Goal: Information Seeking & Learning: Learn about a topic

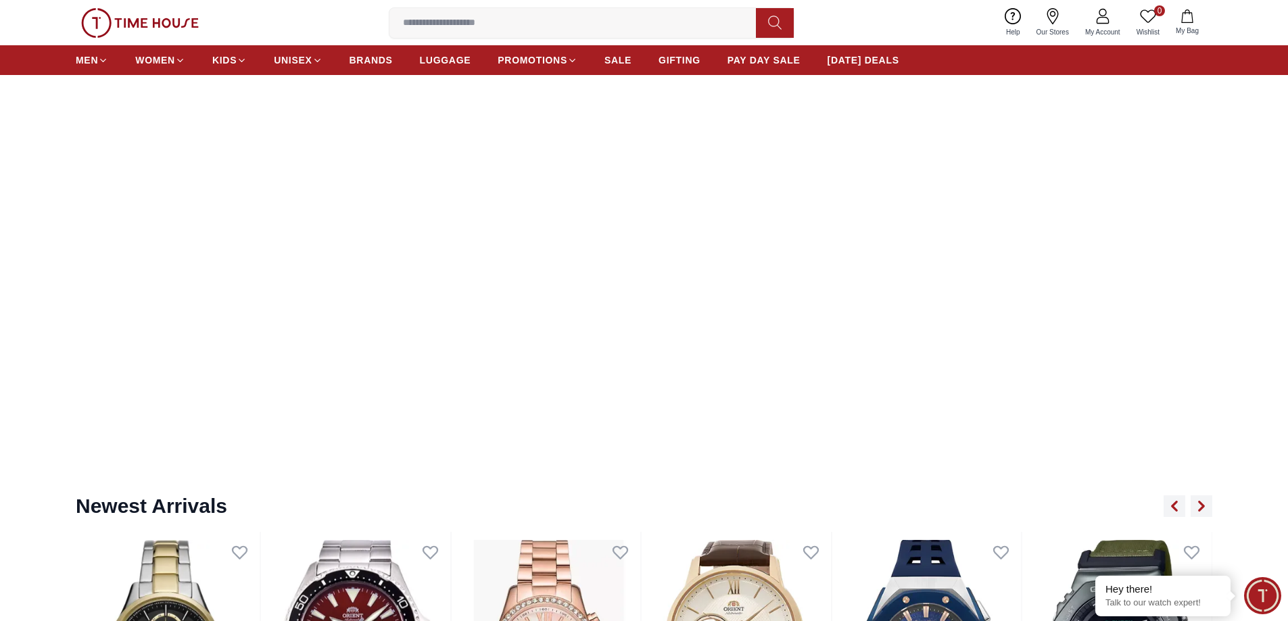
scroll to position [946, 0]
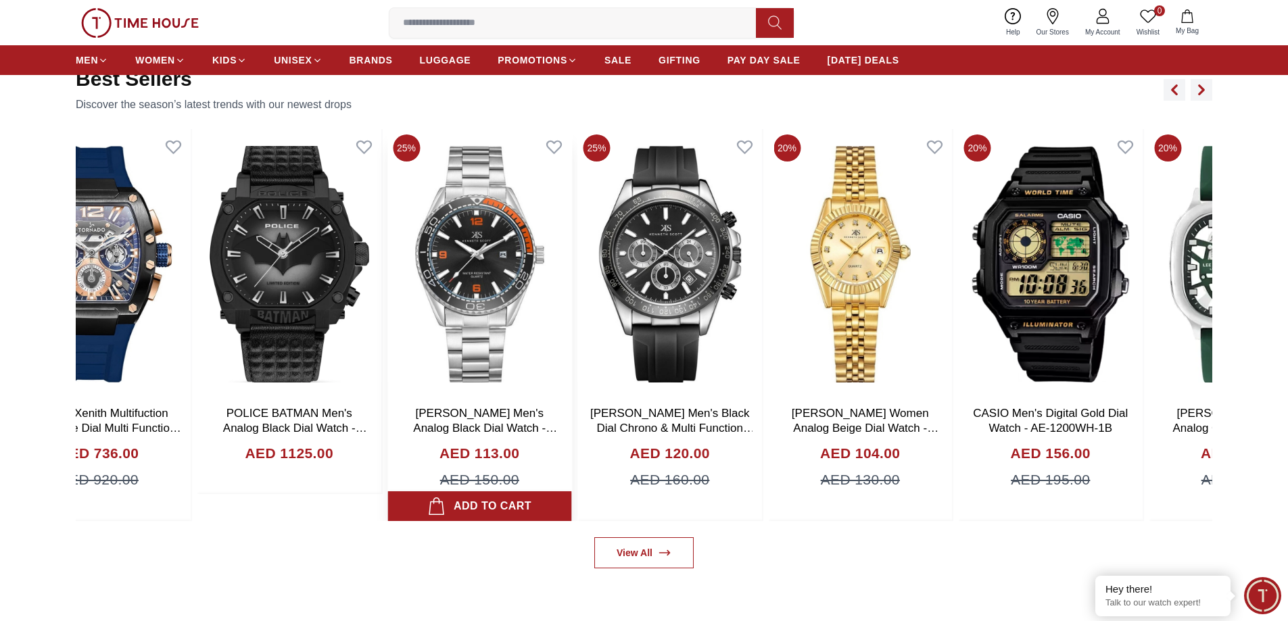
click at [510, 305] on img at bounding box center [479, 264] width 185 height 270
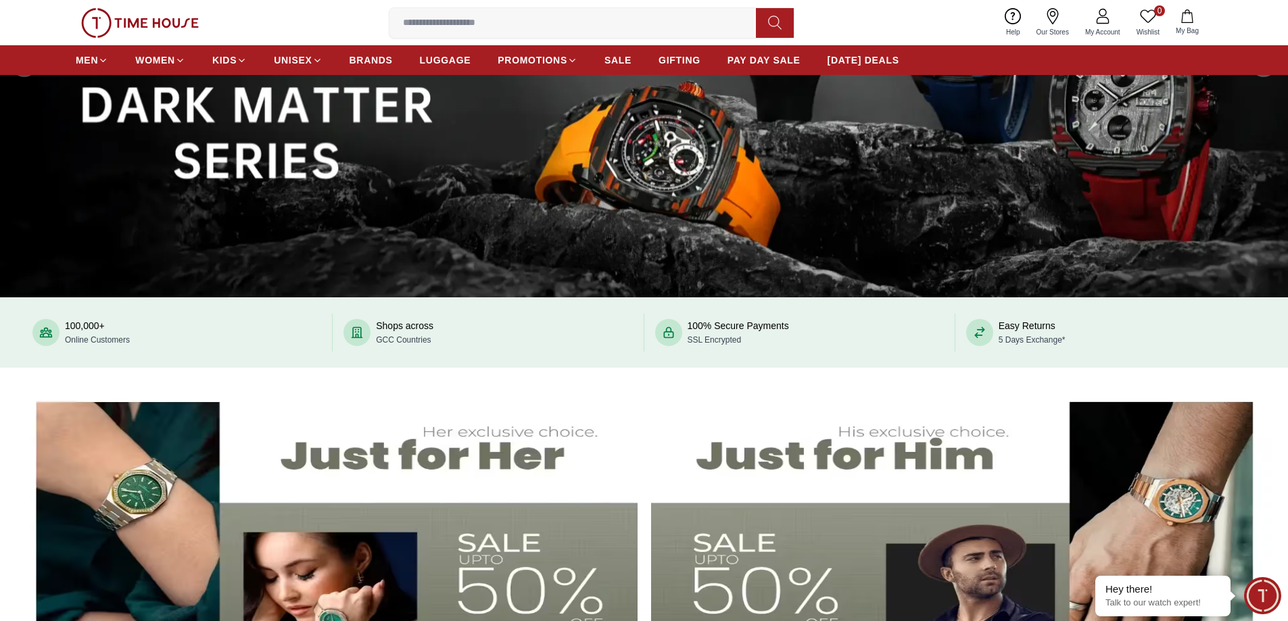
scroll to position [0, 0]
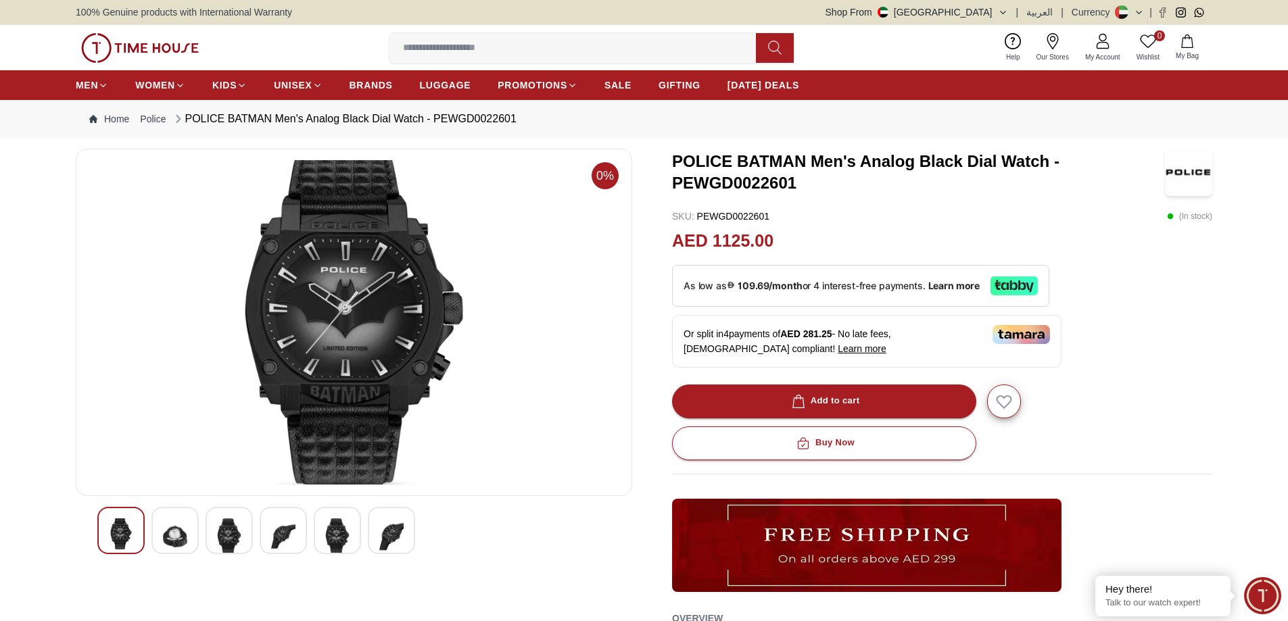
click at [158, 533] on div at bounding box center [174, 530] width 47 height 47
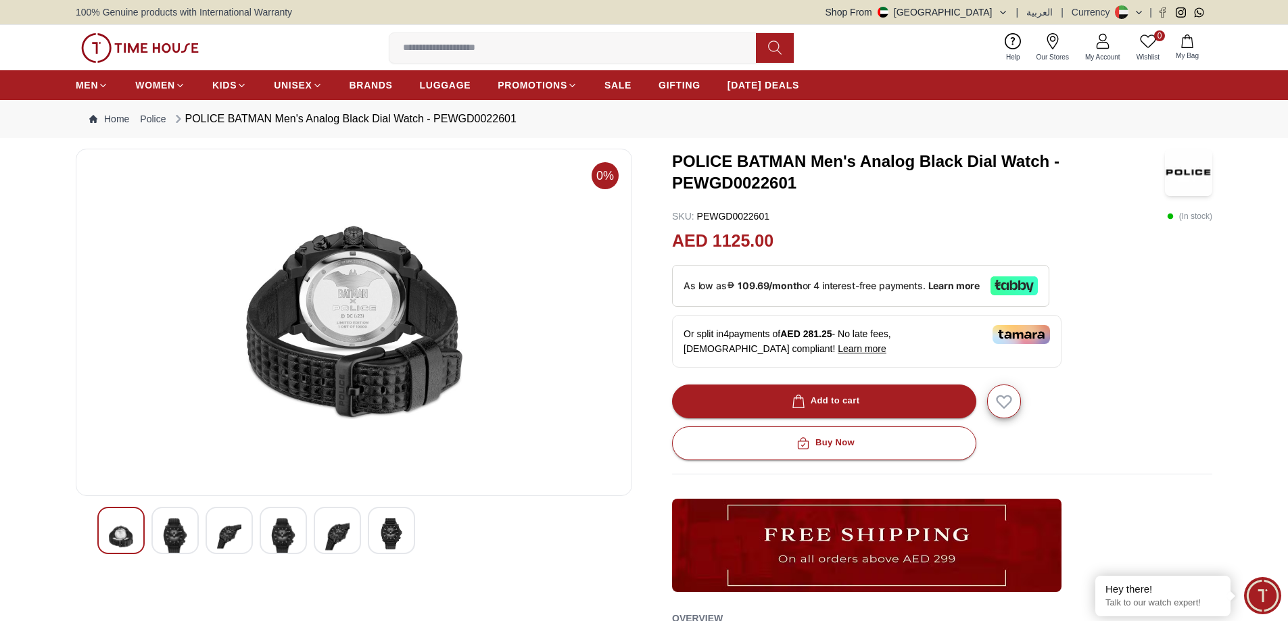
click at [195, 531] on div at bounding box center [174, 530] width 47 height 47
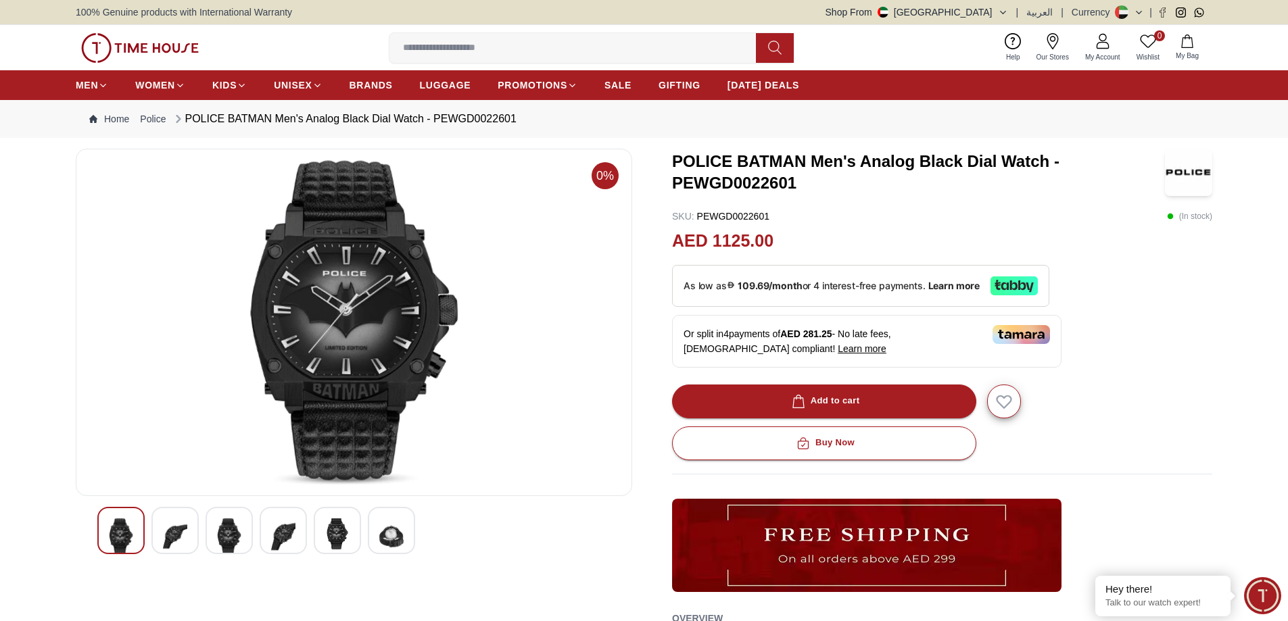
click at [240, 532] on img at bounding box center [229, 536] width 24 height 37
click at [310, 533] on div at bounding box center [353, 530] width 513 height 47
click at [333, 537] on img at bounding box center [337, 536] width 24 height 37
click at [377, 539] on div at bounding box center [391, 530] width 47 height 47
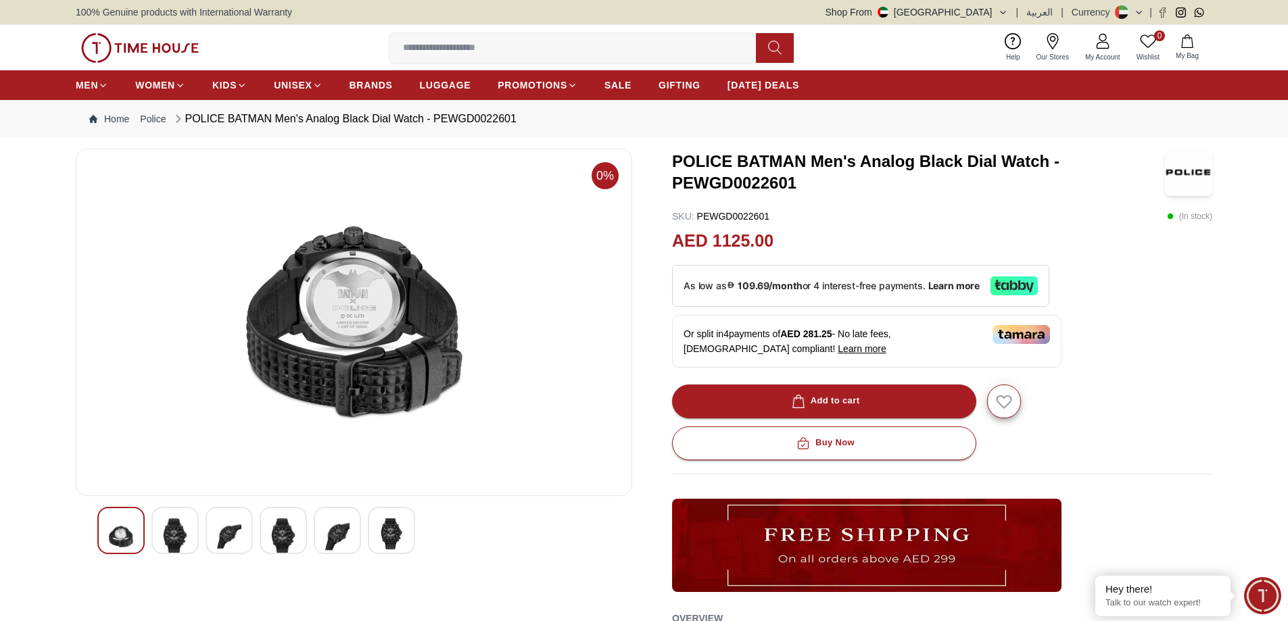
click at [343, 538] on div at bounding box center [337, 530] width 47 height 47
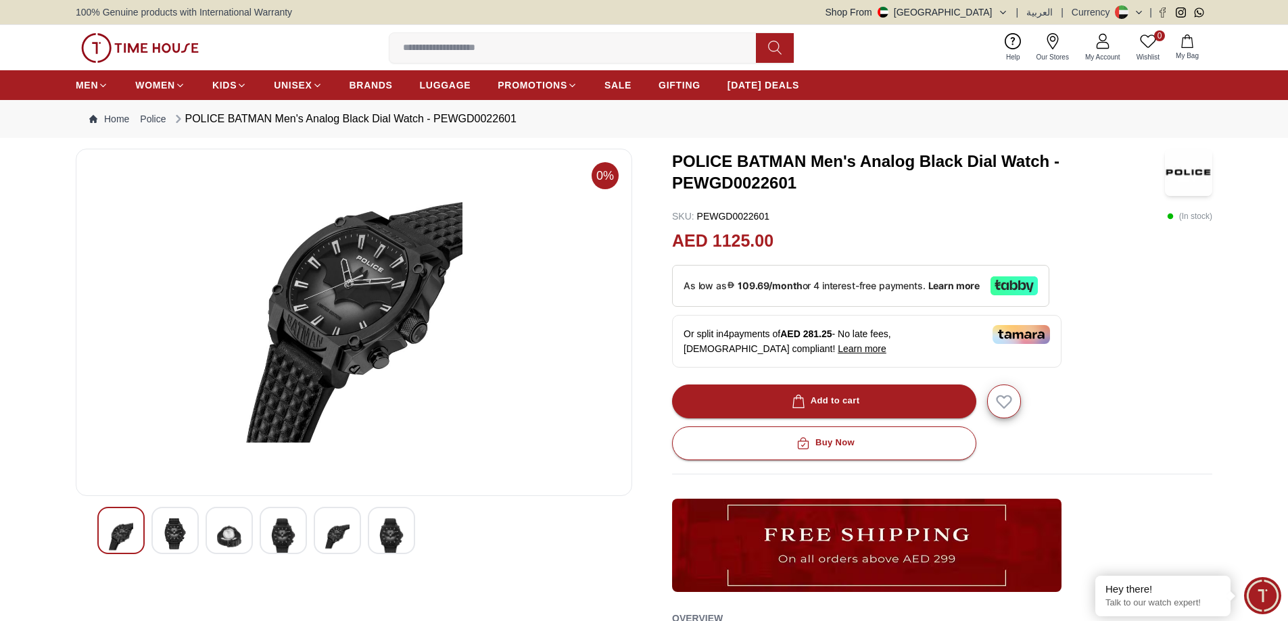
click at [342, 538] on img at bounding box center [337, 536] width 24 height 37
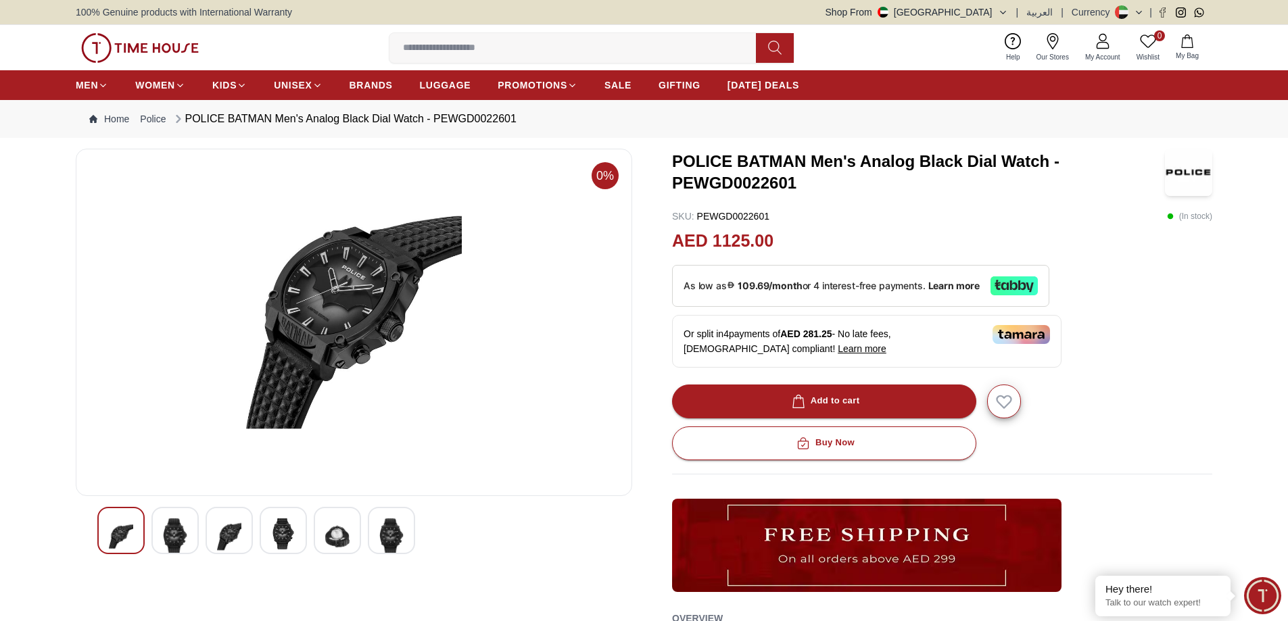
click at [288, 527] on img at bounding box center [283, 533] width 24 height 31
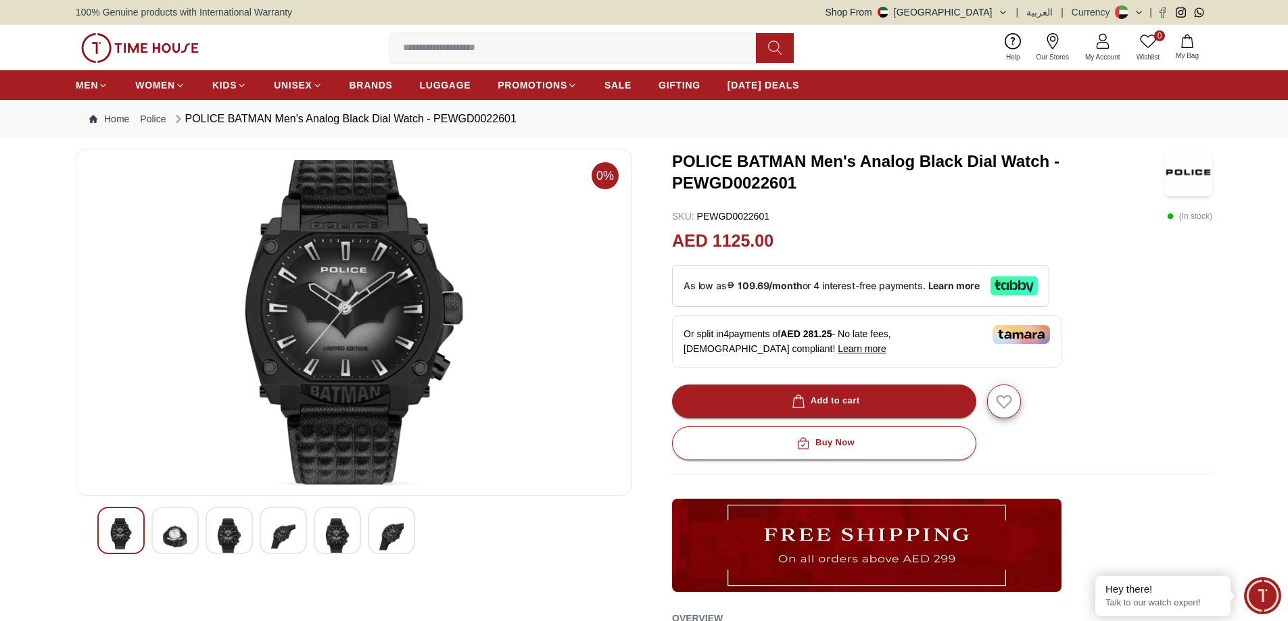
click at [389, 530] on img at bounding box center [391, 536] width 24 height 37
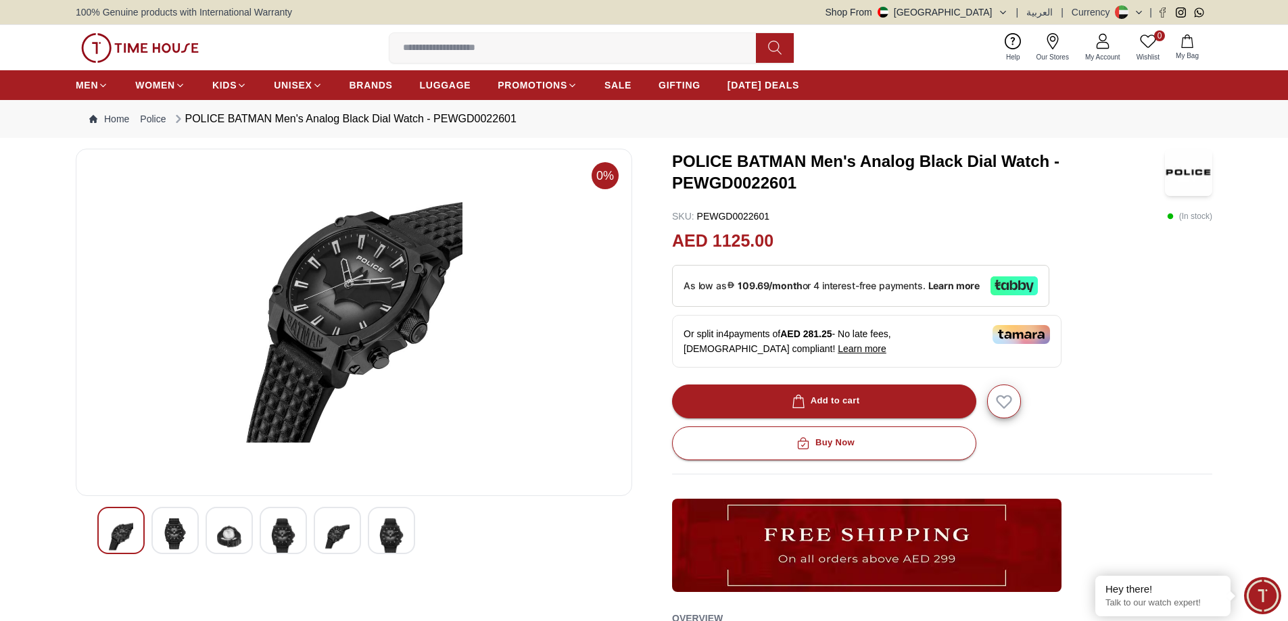
click at [397, 336] on img at bounding box center [353, 322] width 533 height 324
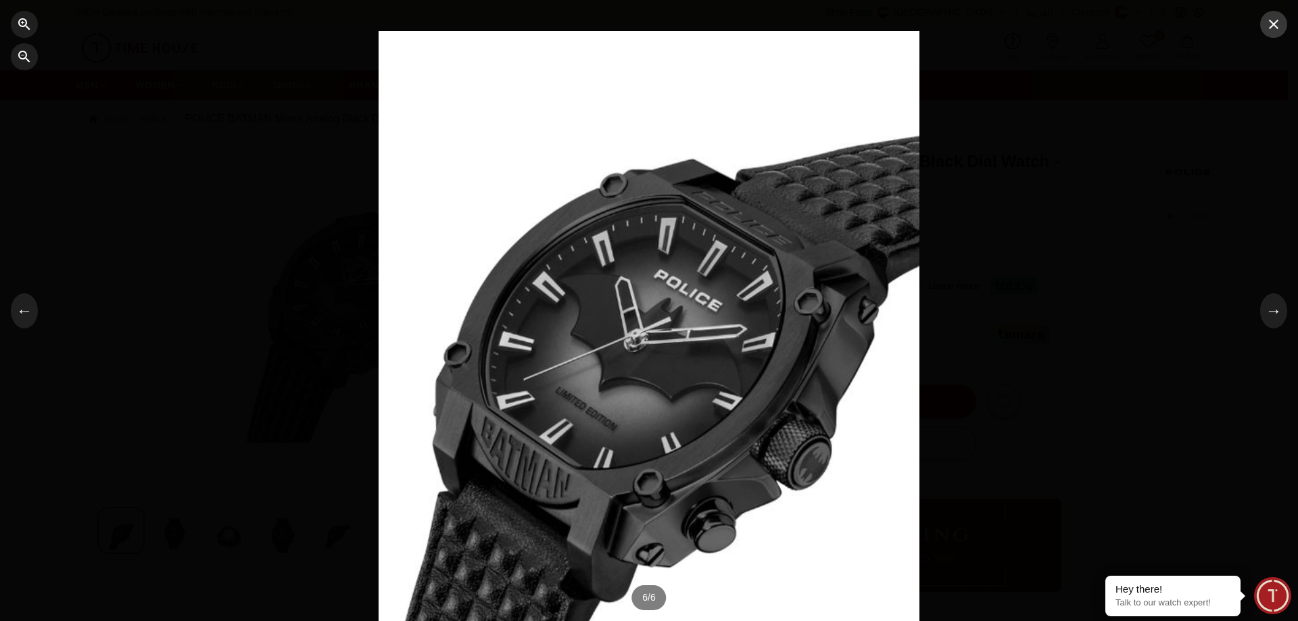
click at [1272, 19] on icon "button" at bounding box center [1273, 24] width 16 height 16
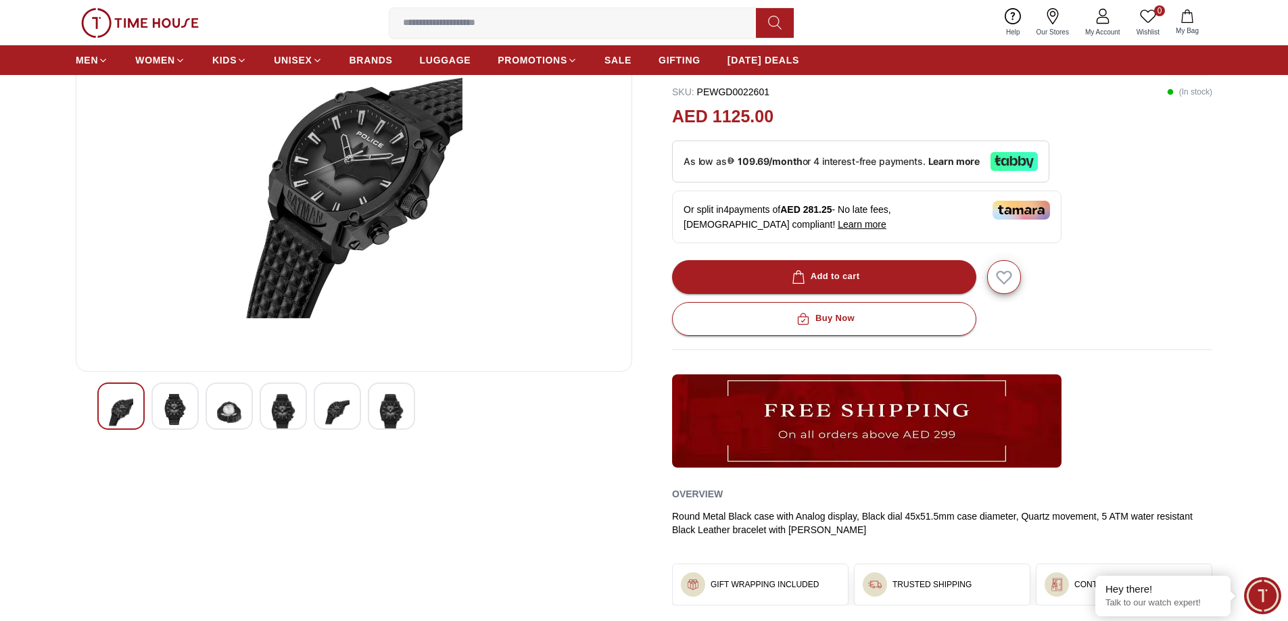
scroll to position [473, 0]
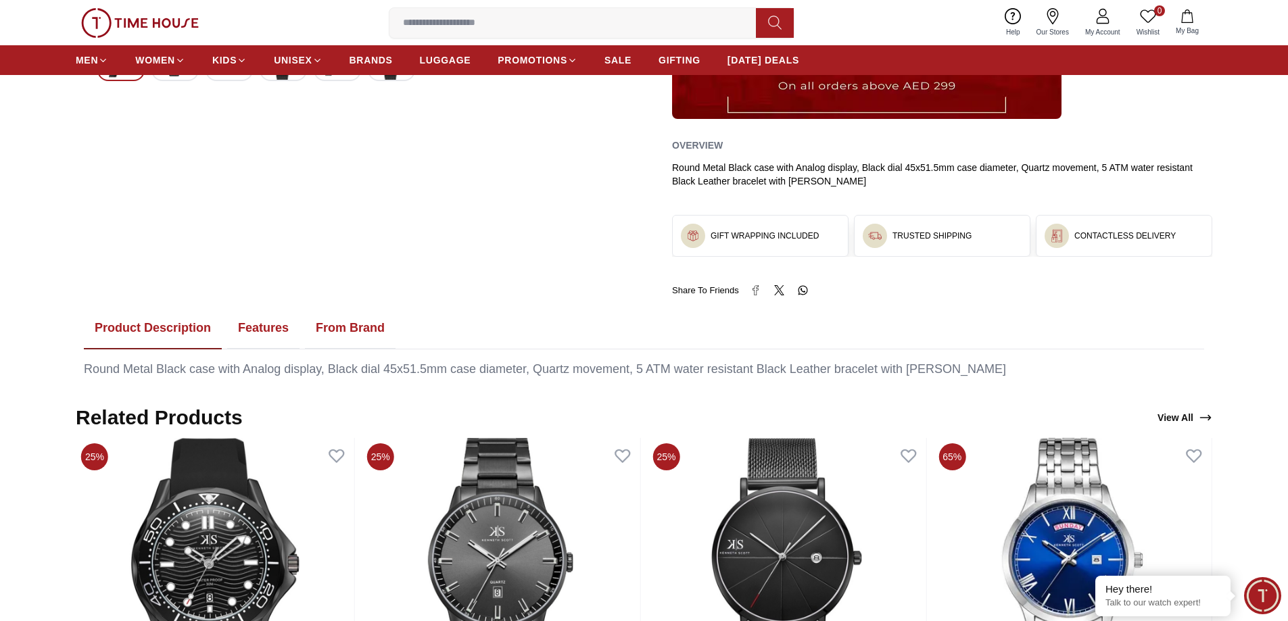
click at [253, 328] on button "Features" at bounding box center [263, 329] width 72 height 42
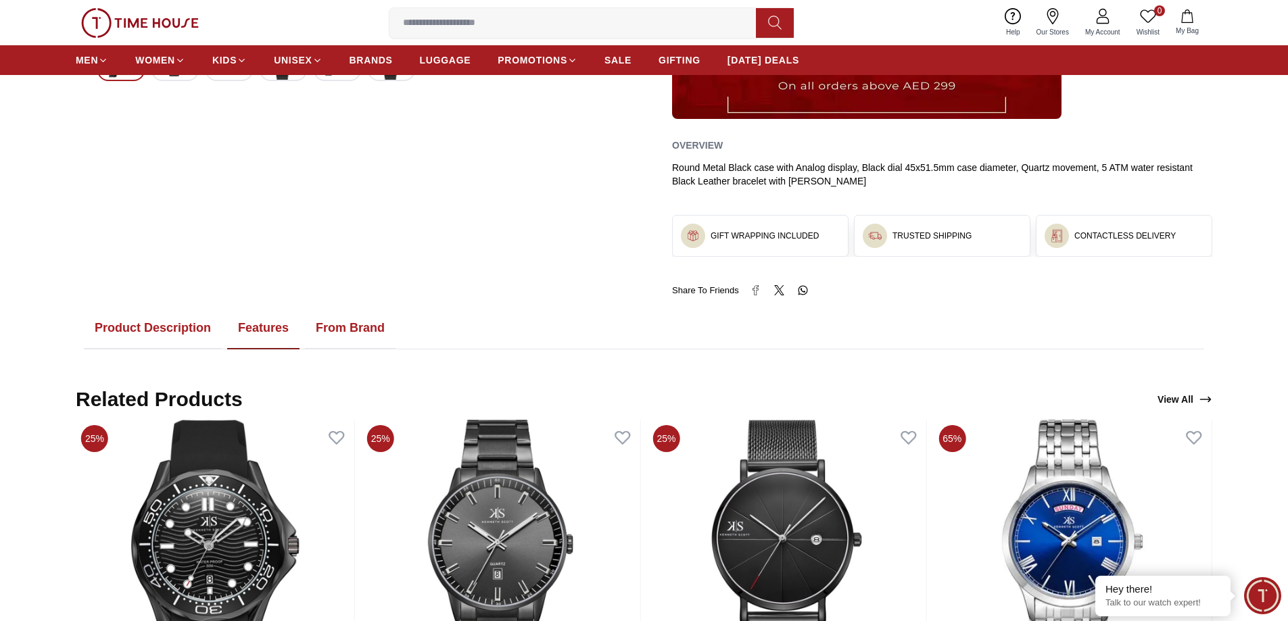
click at [304, 327] on ul "Product Description Features From Brand" at bounding box center [644, 329] width 1120 height 42
click at [347, 332] on button "From Brand" at bounding box center [350, 329] width 91 height 42
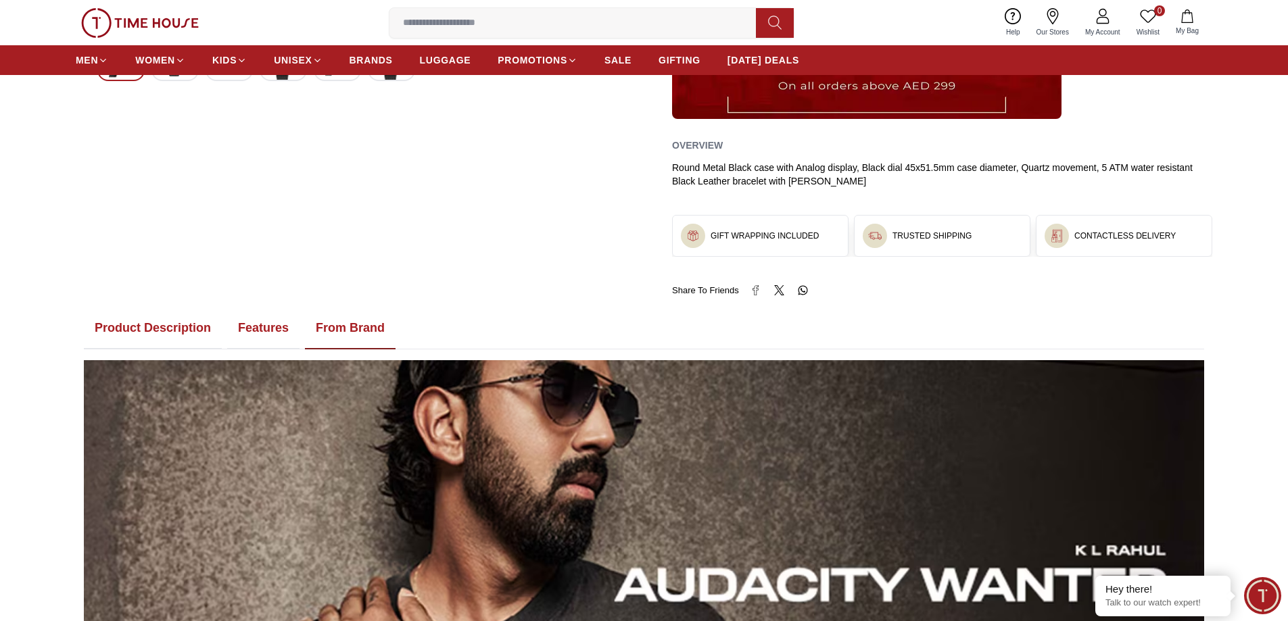
click at [251, 329] on button "Features" at bounding box center [263, 329] width 72 height 42
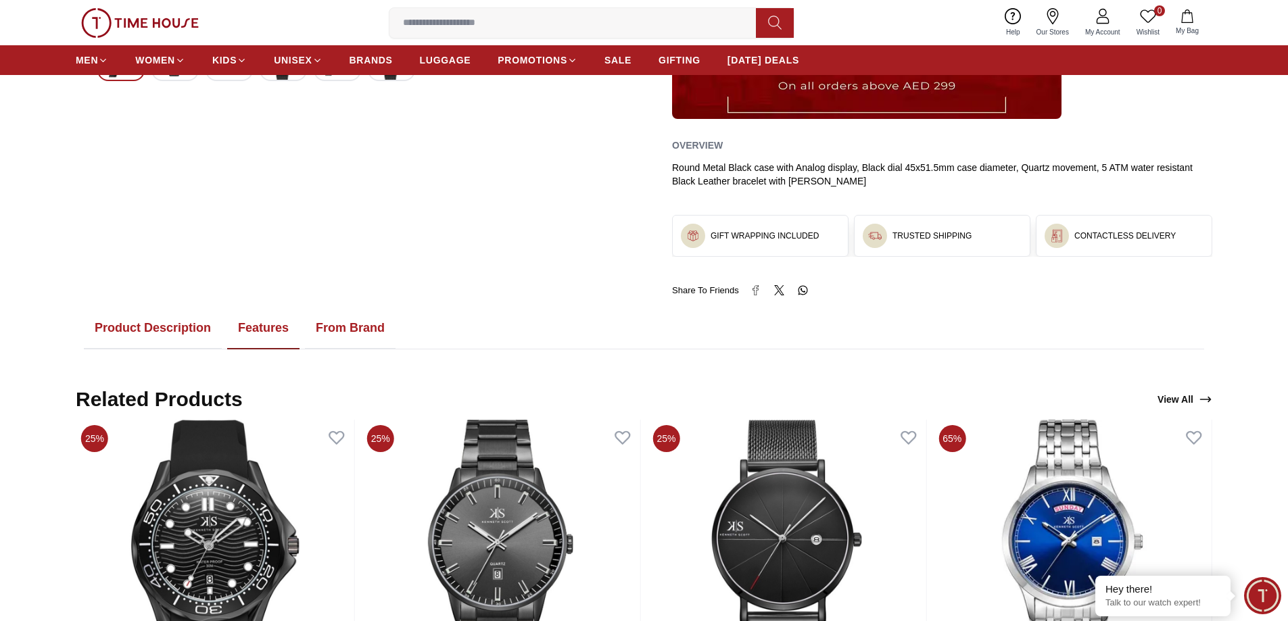
click at [185, 329] on button "Product Description" at bounding box center [153, 329] width 138 height 42
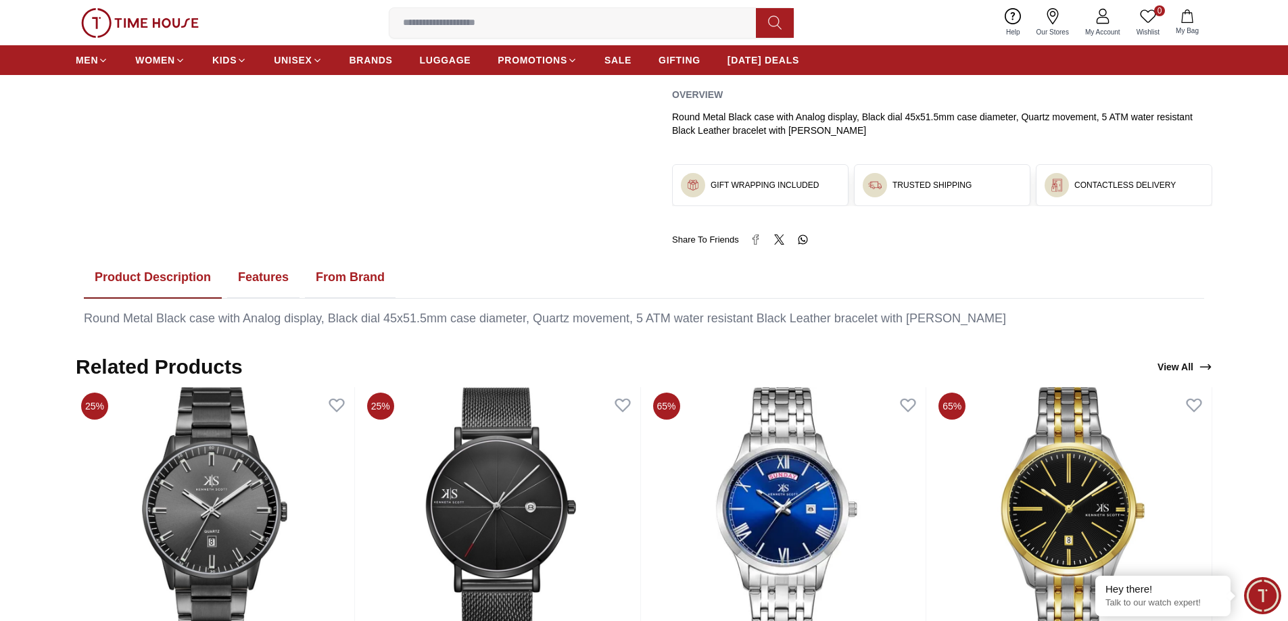
scroll to position [481, 0]
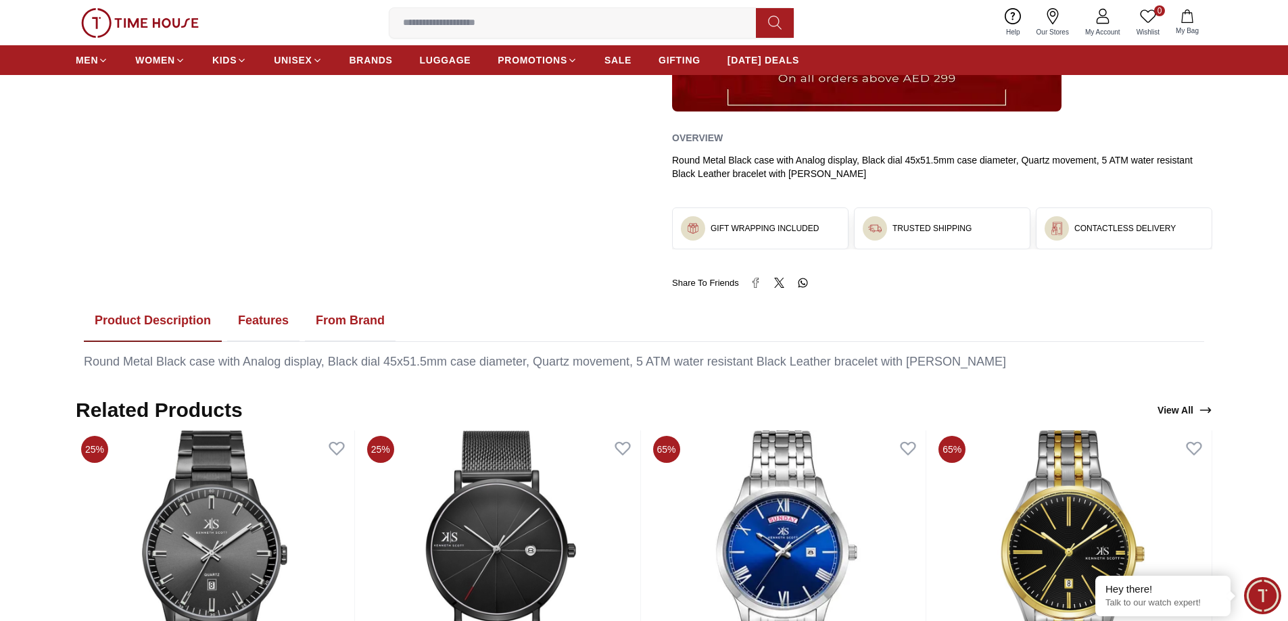
click at [260, 316] on button "Features" at bounding box center [263, 321] width 72 height 42
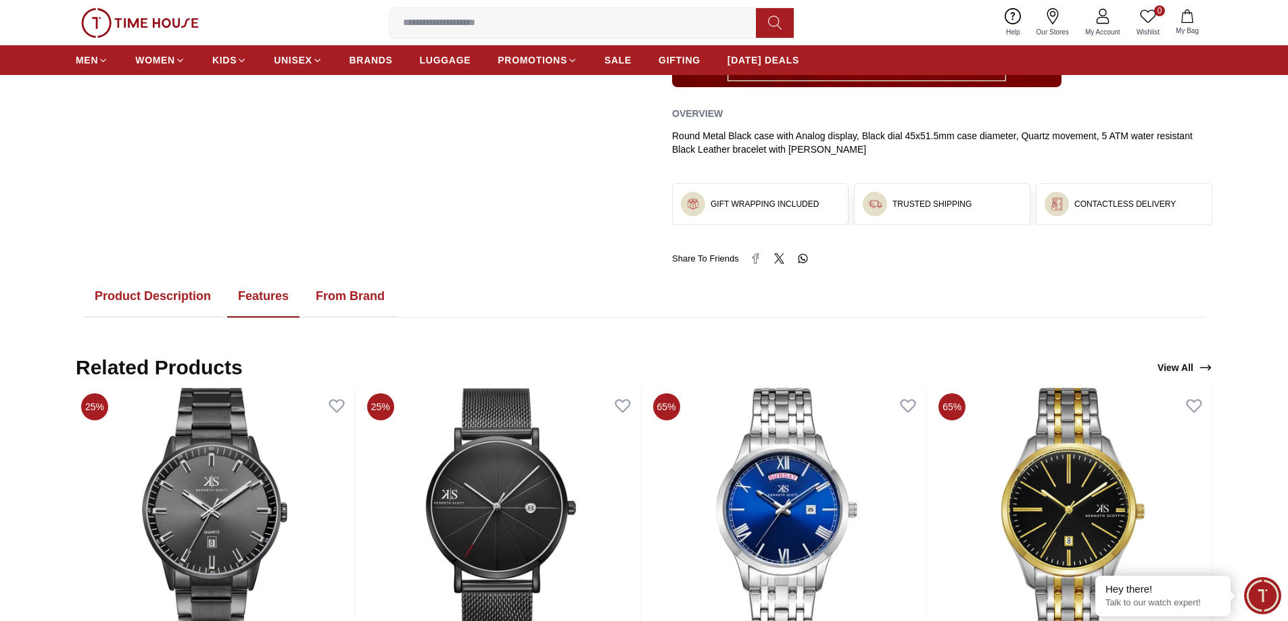
scroll to position [541, 0]
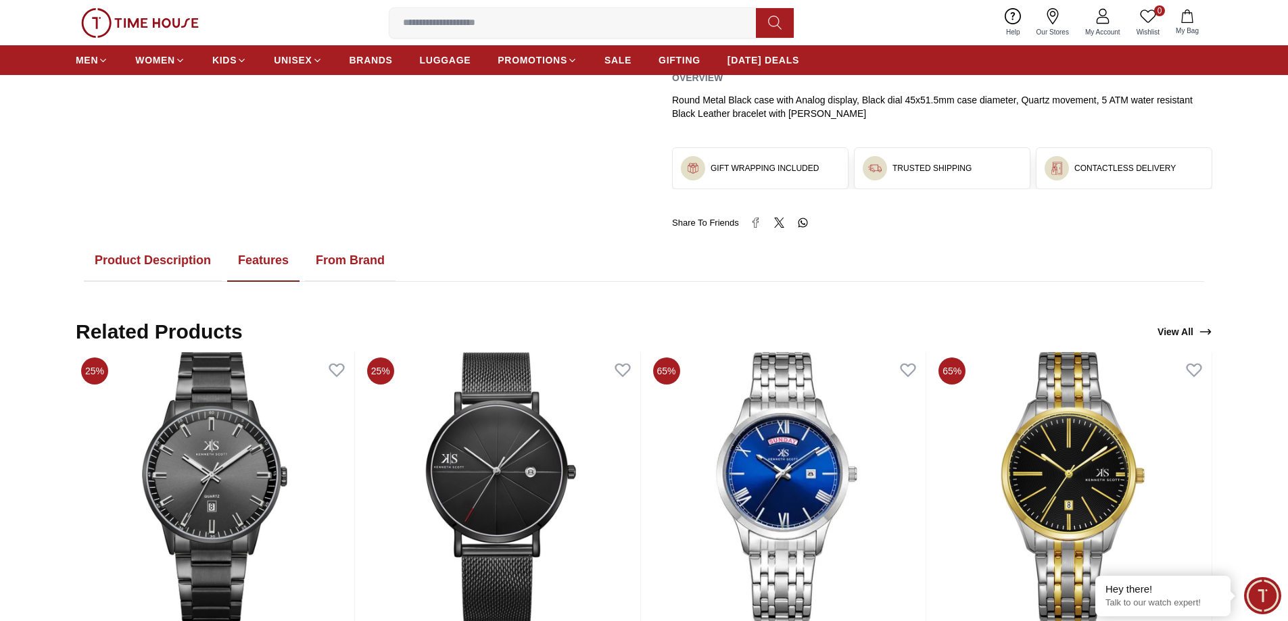
click at [355, 253] on button "From Brand" at bounding box center [350, 261] width 91 height 42
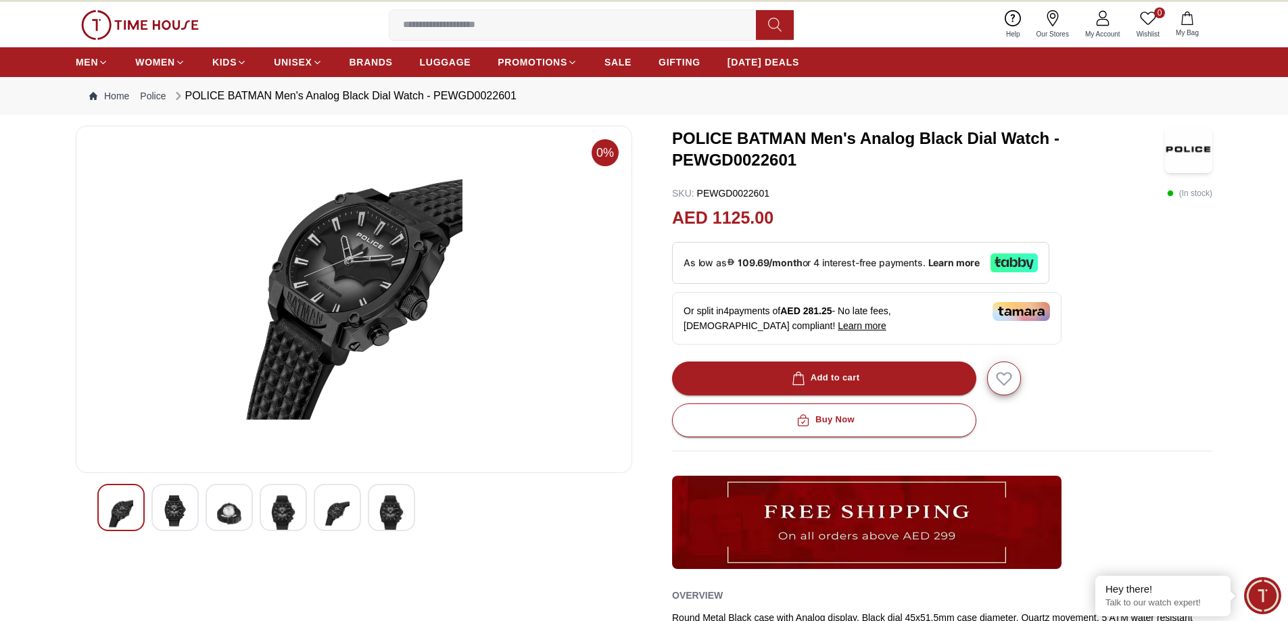
scroll to position [0, 0]
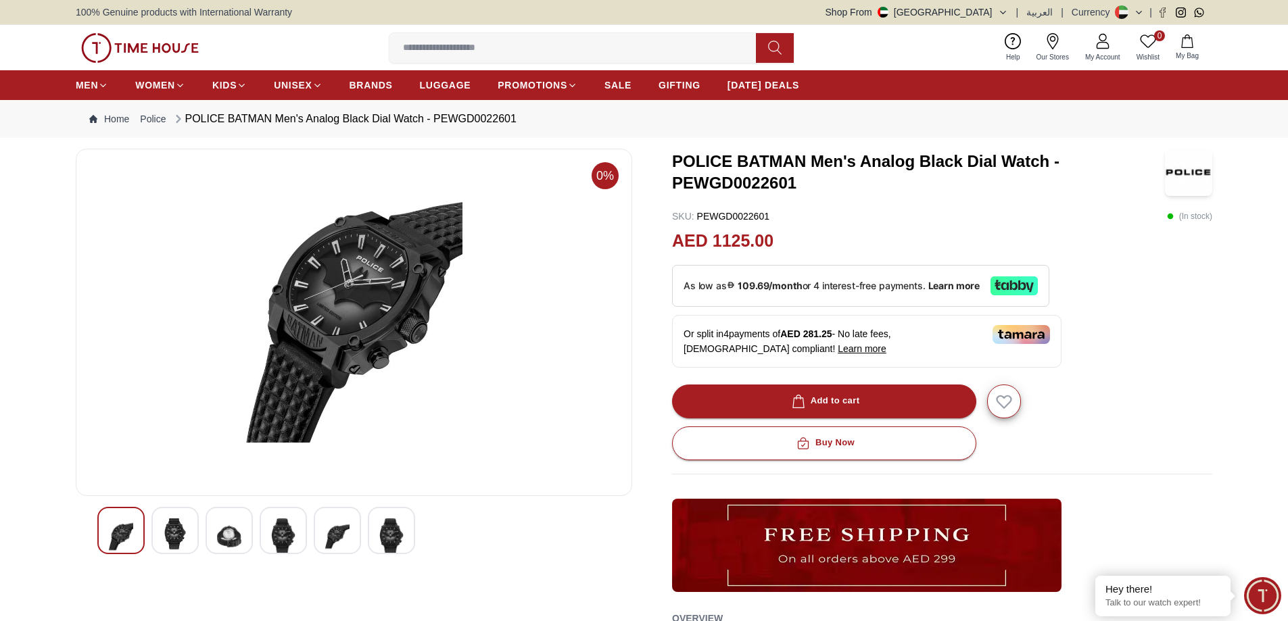
click at [180, 531] on img at bounding box center [175, 533] width 24 height 31
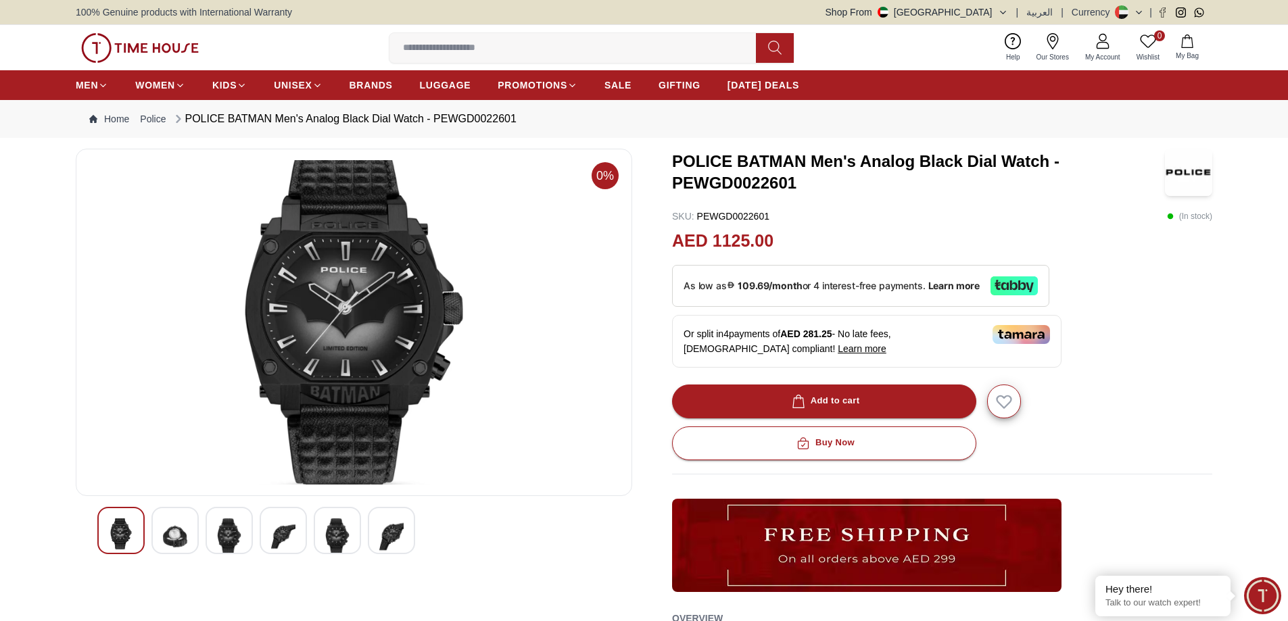
click at [354, 238] on img at bounding box center [353, 322] width 533 height 324
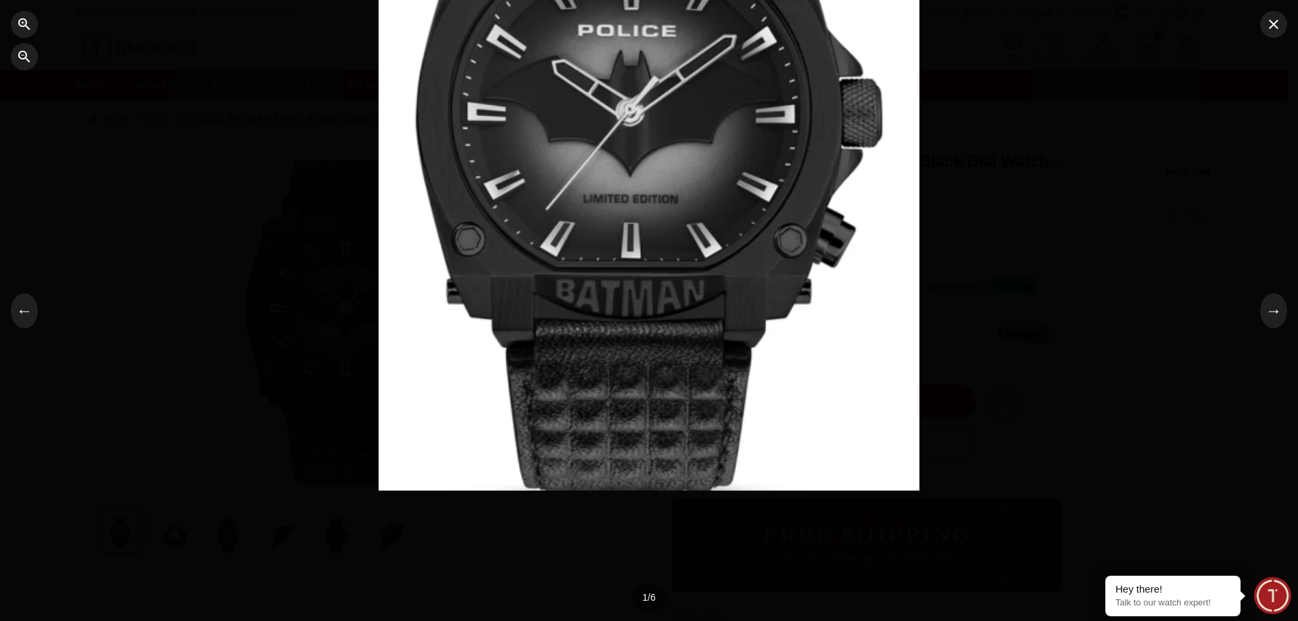
drag, startPoint x: 495, startPoint y: 377, endPoint x: 495, endPoint y: 142, distance: 235.2
click at [495, 142] on div at bounding box center [649, 74] width 541 height 559
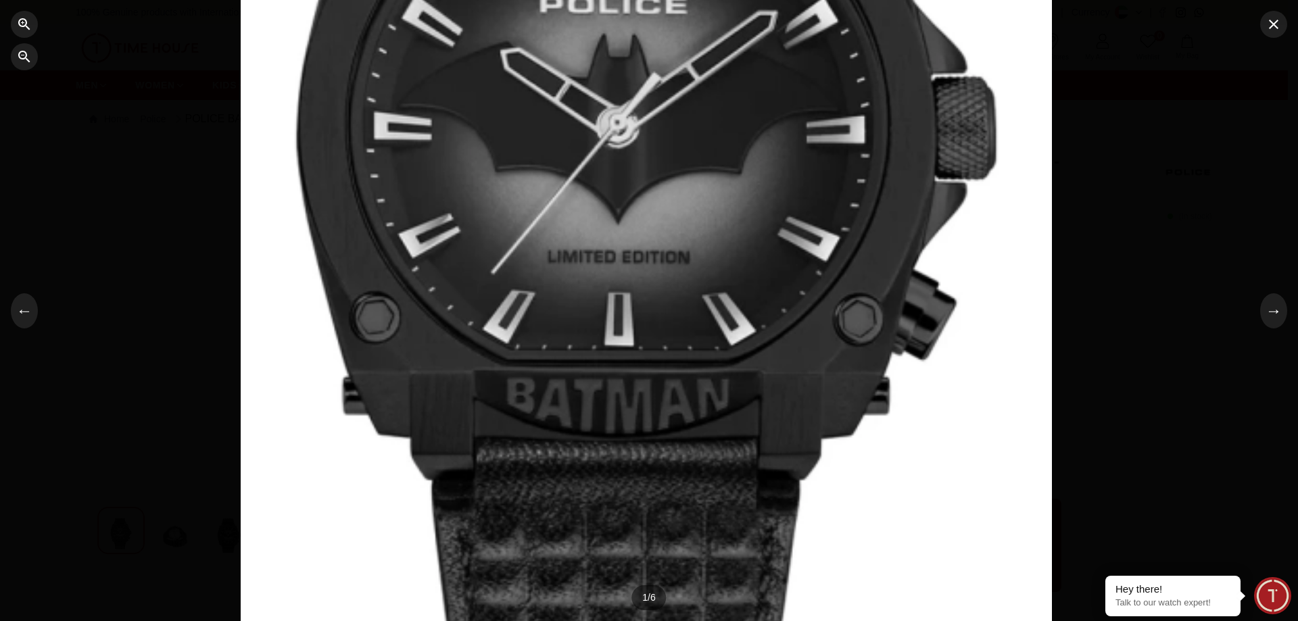
drag, startPoint x: 543, startPoint y: 301, endPoint x: 514, endPoint y: 187, distance: 117.7
click at [514, 187] on div at bounding box center [646, 70] width 811 height 839
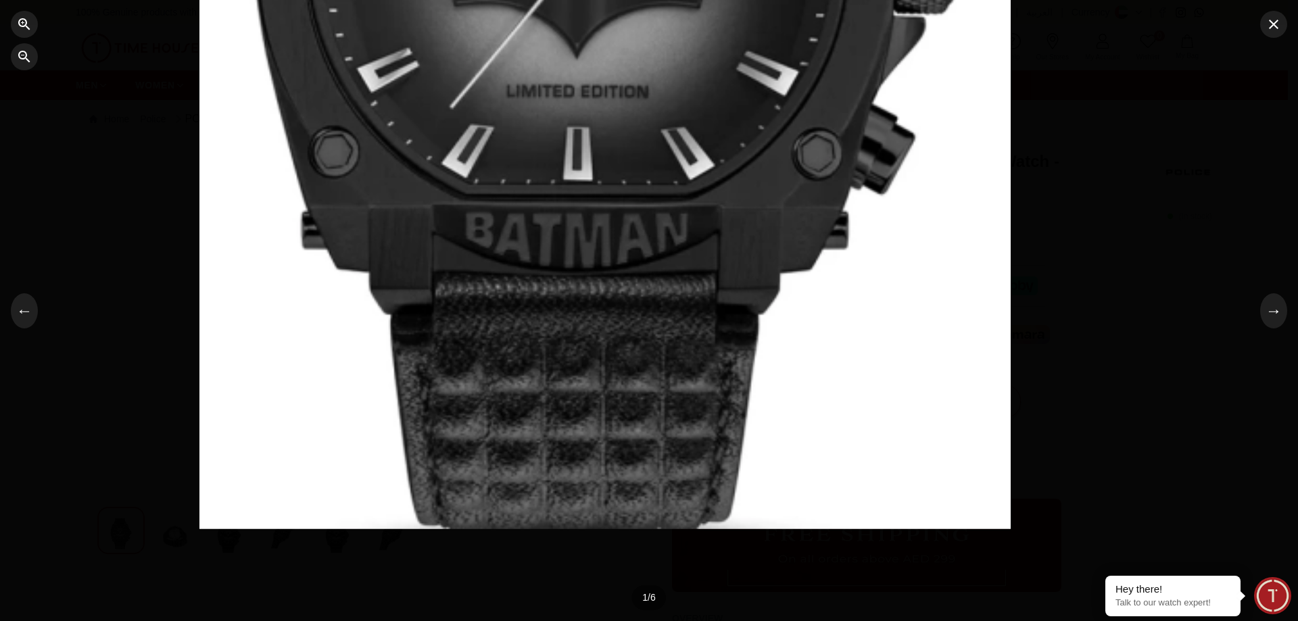
drag, startPoint x: 513, startPoint y: 330, endPoint x: 503, endPoint y: 289, distance: 42.5
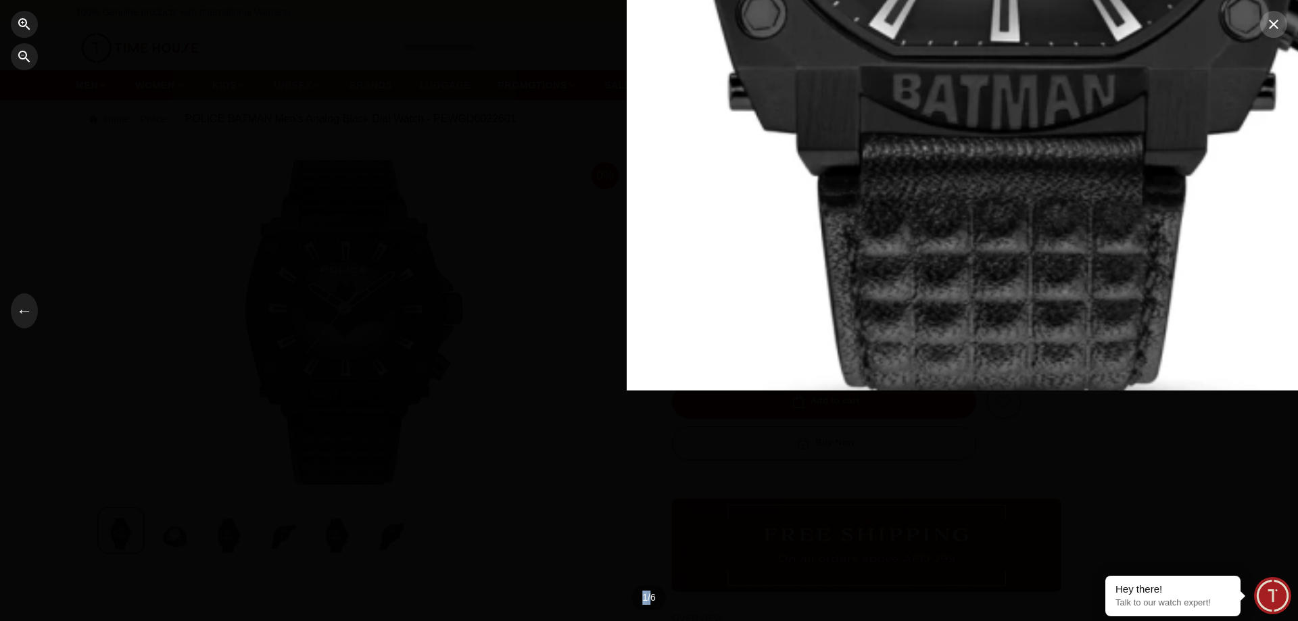
click at [1271, 25] on icon "button" at bounding box center [1273, 24] width 16 height 16
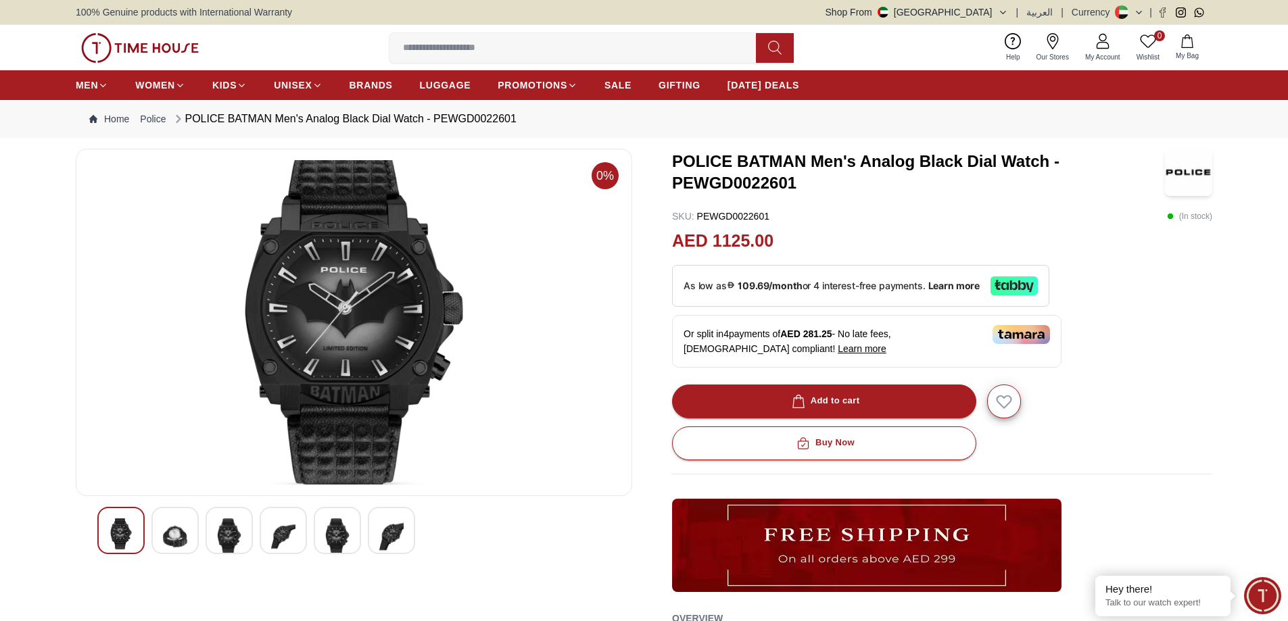
click at [391, 526] on img at bounding box center [391, 536] width 24 height 37
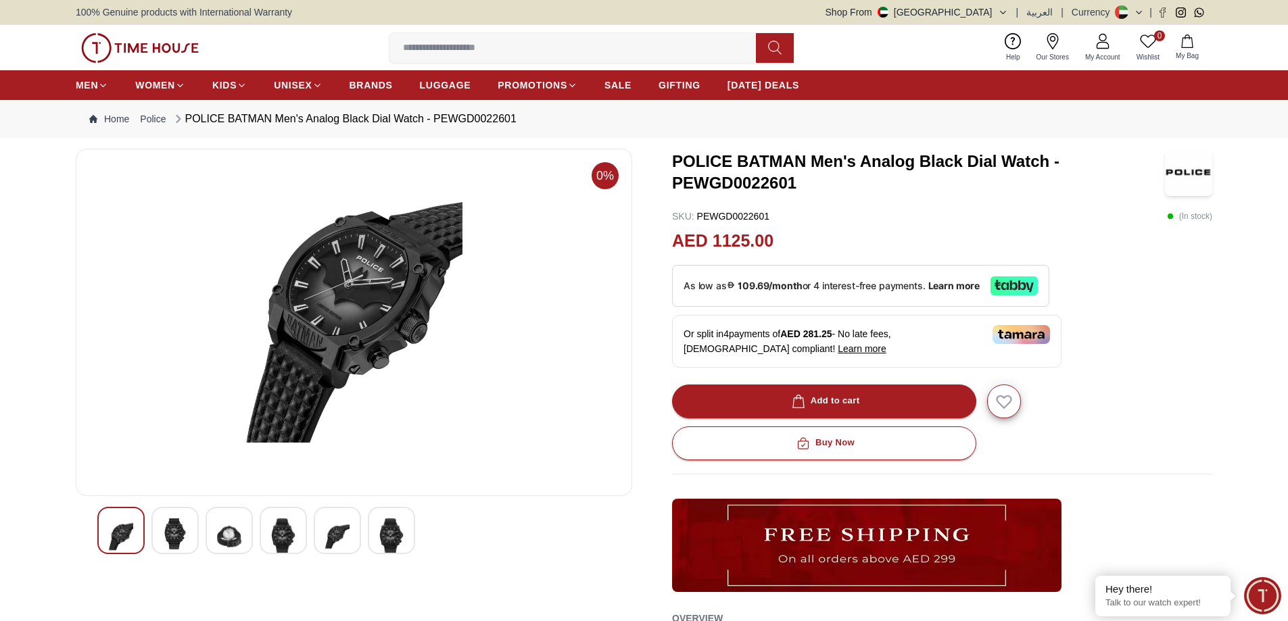
click at [361, 256] on img at bounding box center [353, 322] width 533 height 324
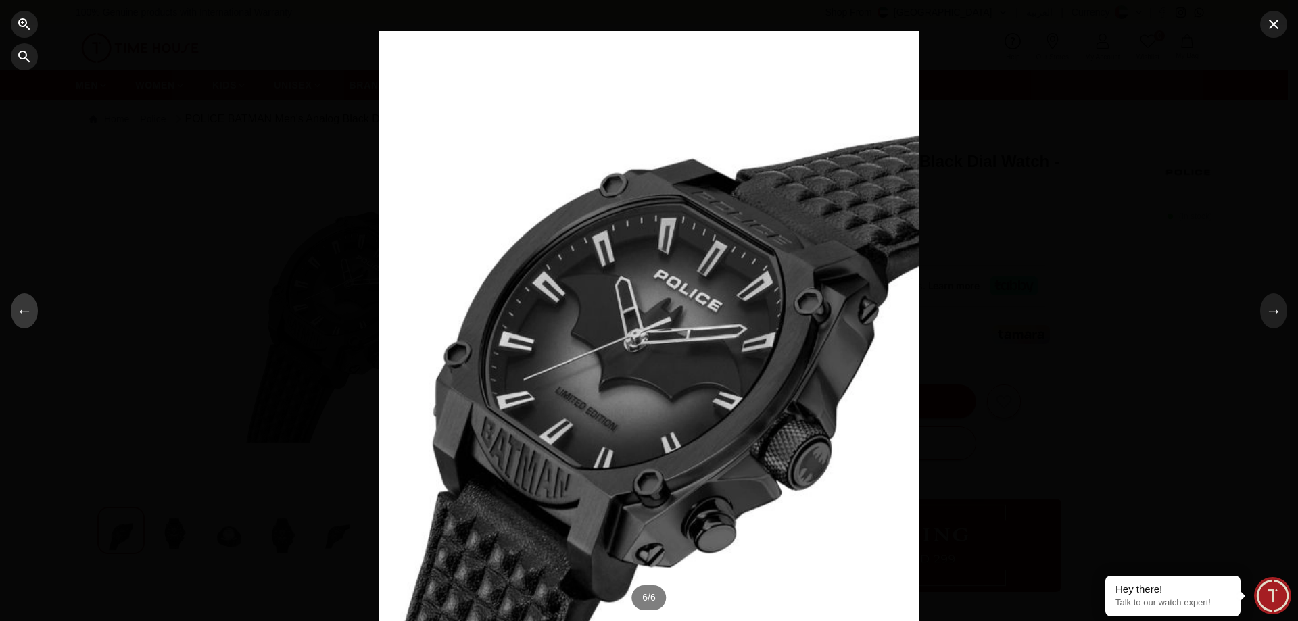
click at [22, 316] on button "←" at bounding box center [24, 310] width 27 height 35
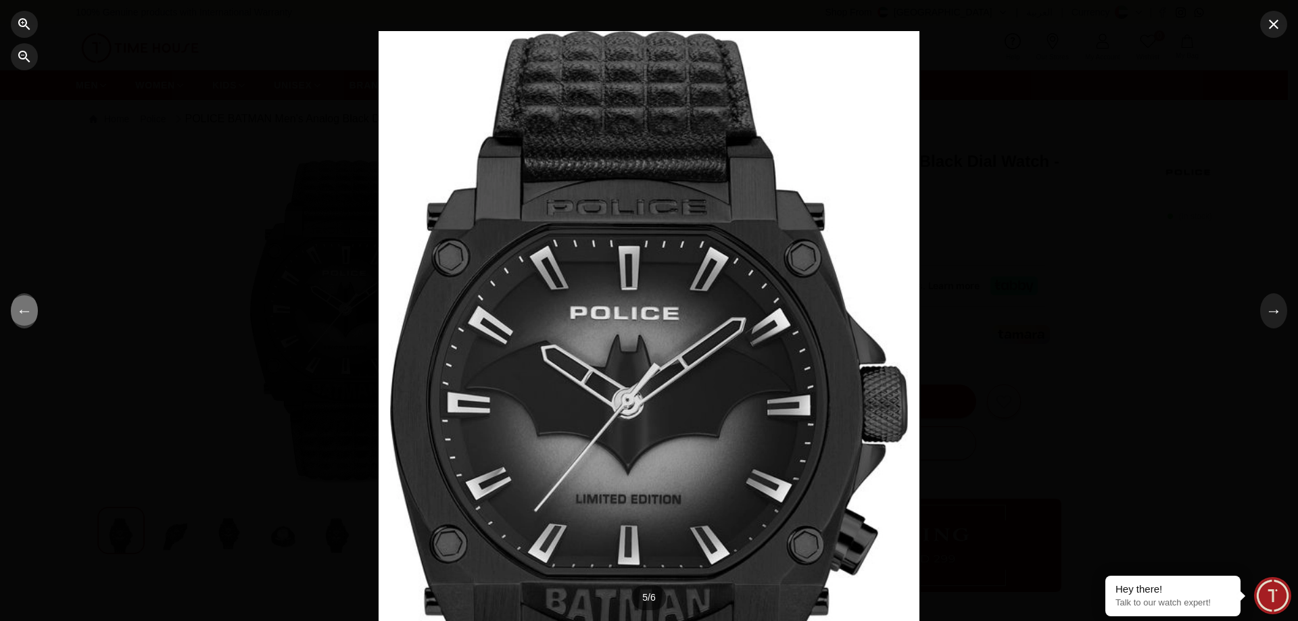
click at [22, 316] on button "←" at bounding box center [24, 310] width 27 height 35
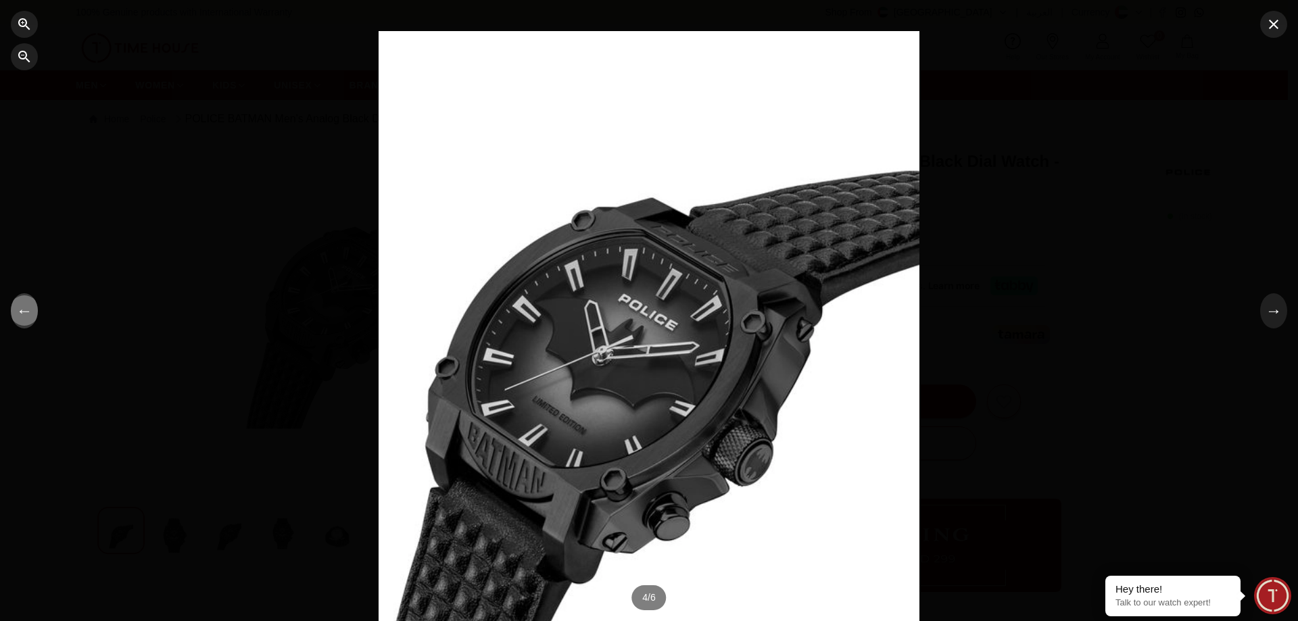
click at [22, 316] on button "←" at bounding box center [24, 310] width 27 height 35
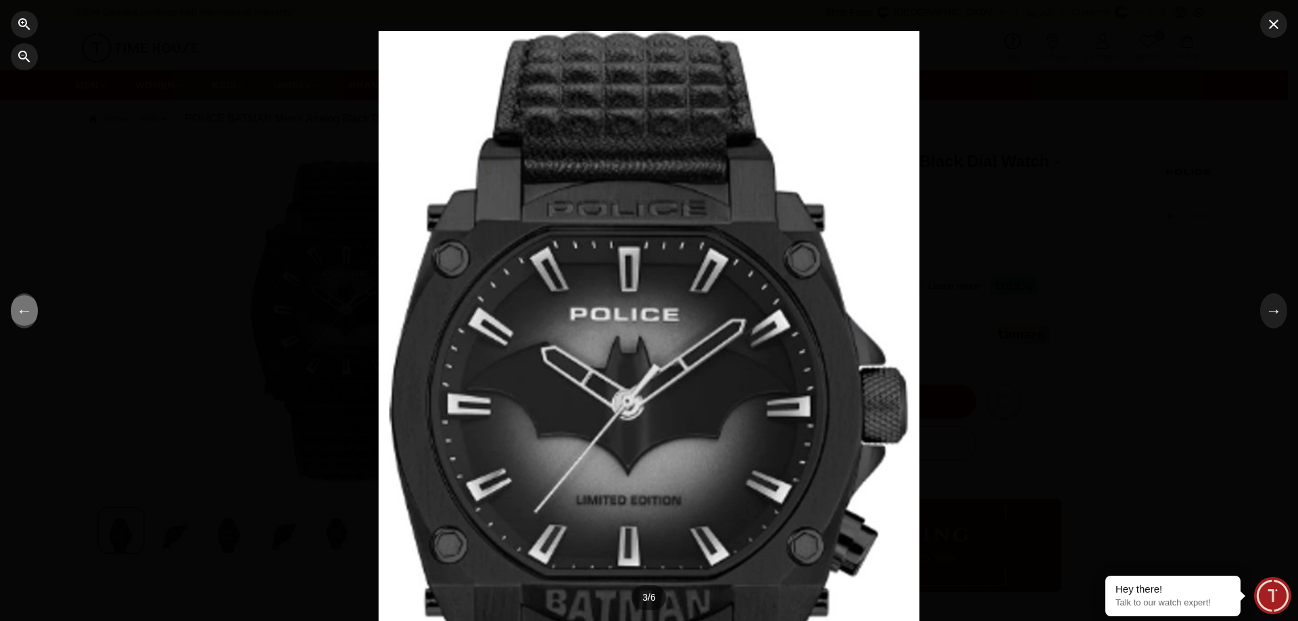
click at [22, 316] on button "←" at bounding box center [24, 310] width 27 height 35
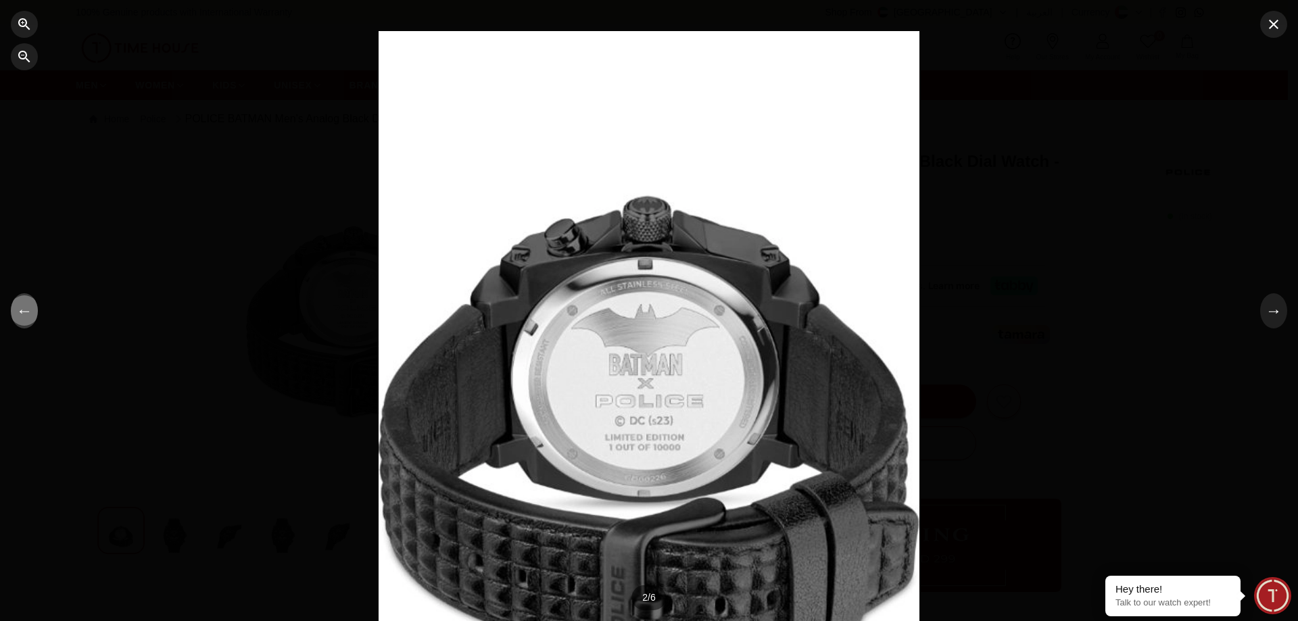
click at [22, 316] on button "←" at bounding box center [24, 310] width 27 height 35
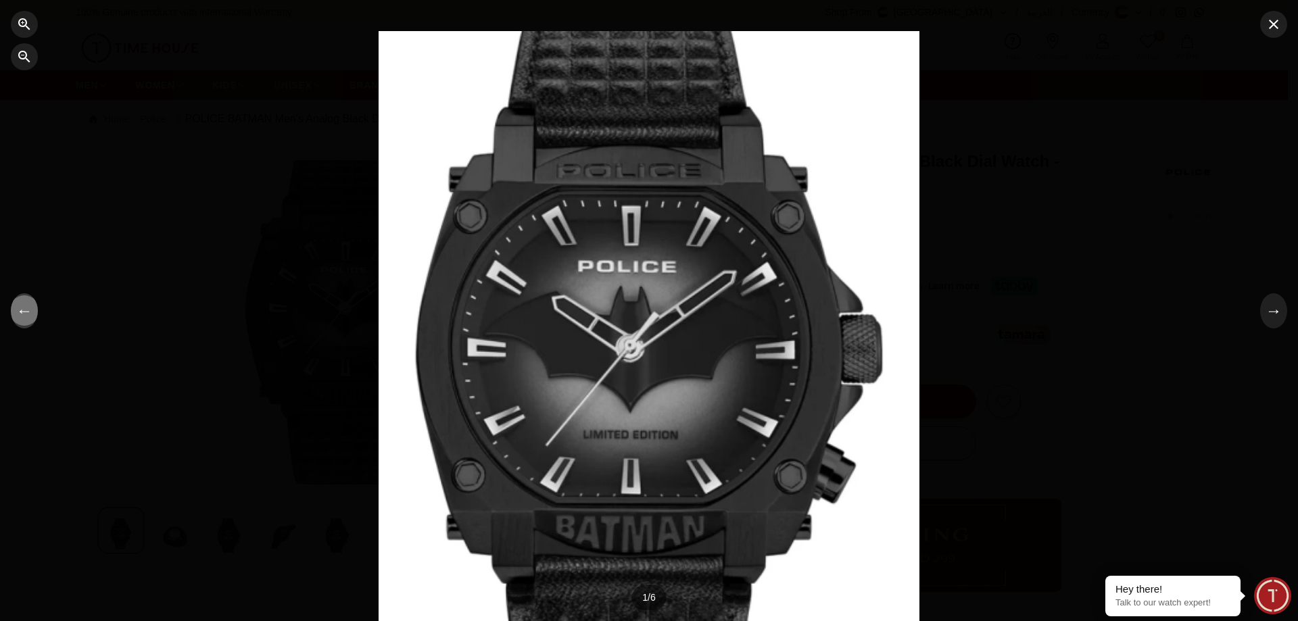
click at [22, 316] on button "←" at bounding box center [24, 310] width 27 height 35
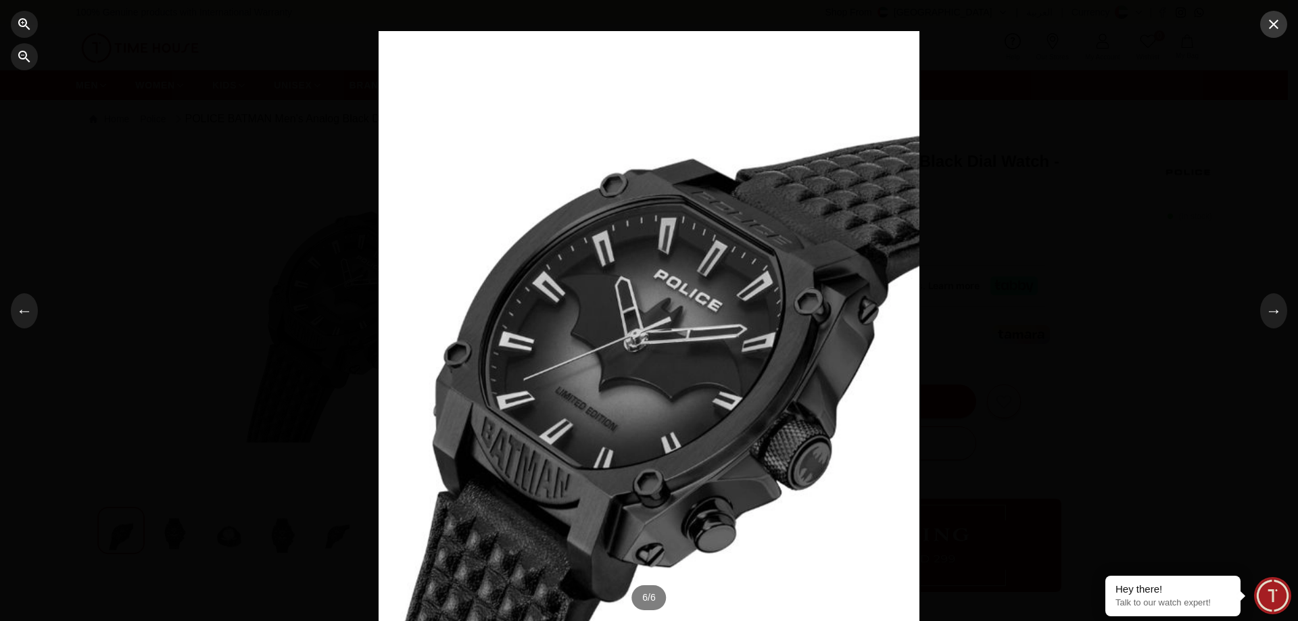
click at [1275, 31] on icon "button" at bounding box center [1273, 24] width 16 height 16
